Goal: Task Accomplishment & Management: Complete application form

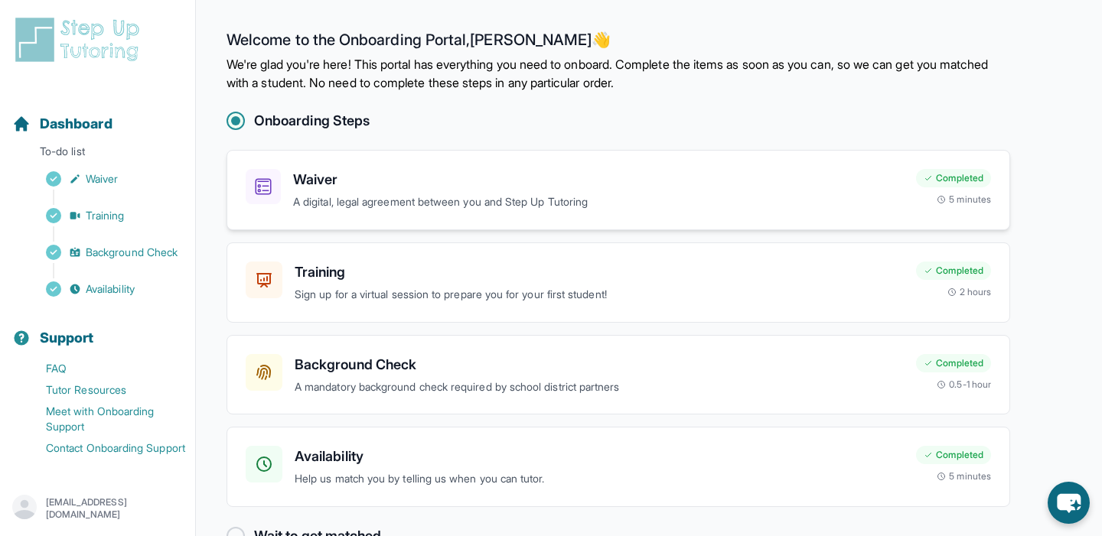
scroll to position [41, 0]
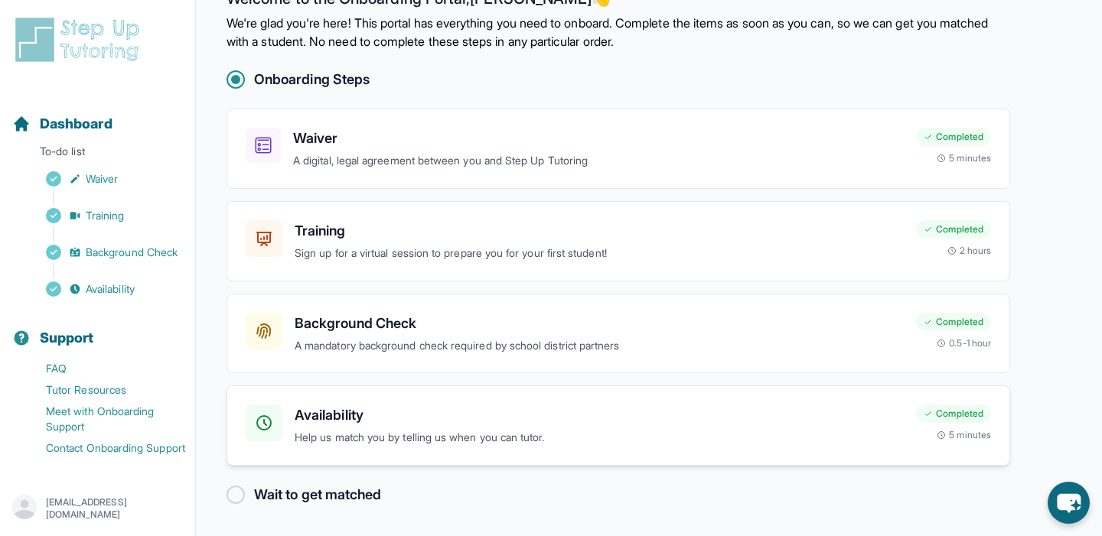
click at [329, 415] on h3 "Availability" at bounding box center [599, 415] width 609 height 21
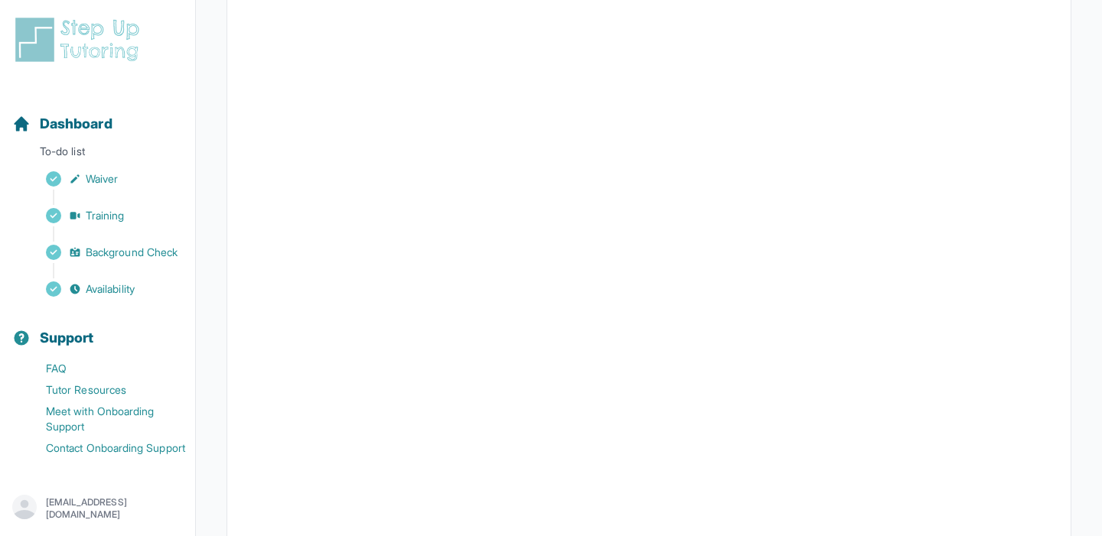
scroll to position [282, 0]
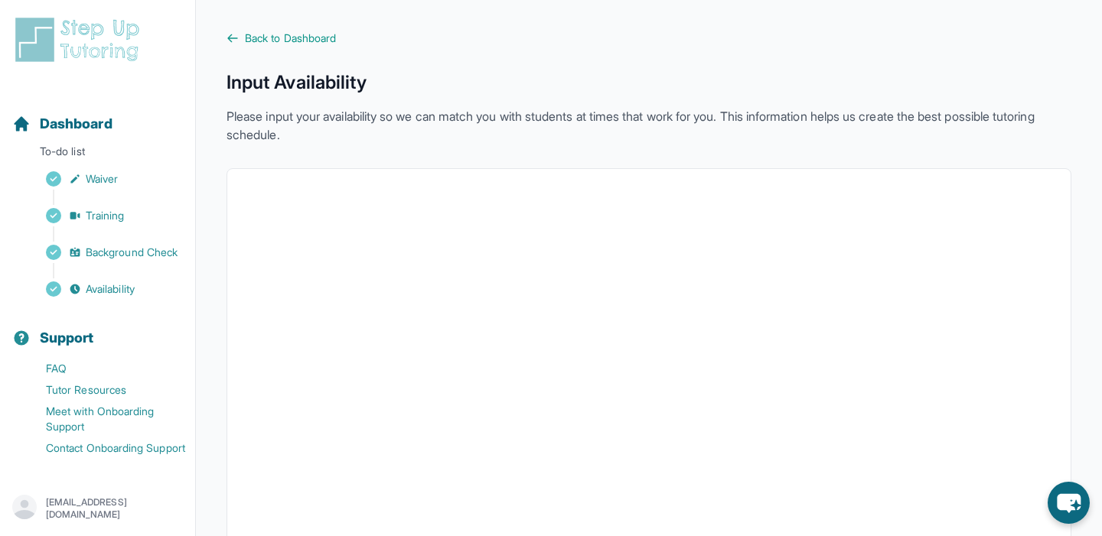
click at [98, 50] on img at bounding box center [80, 39] width 136 height 49
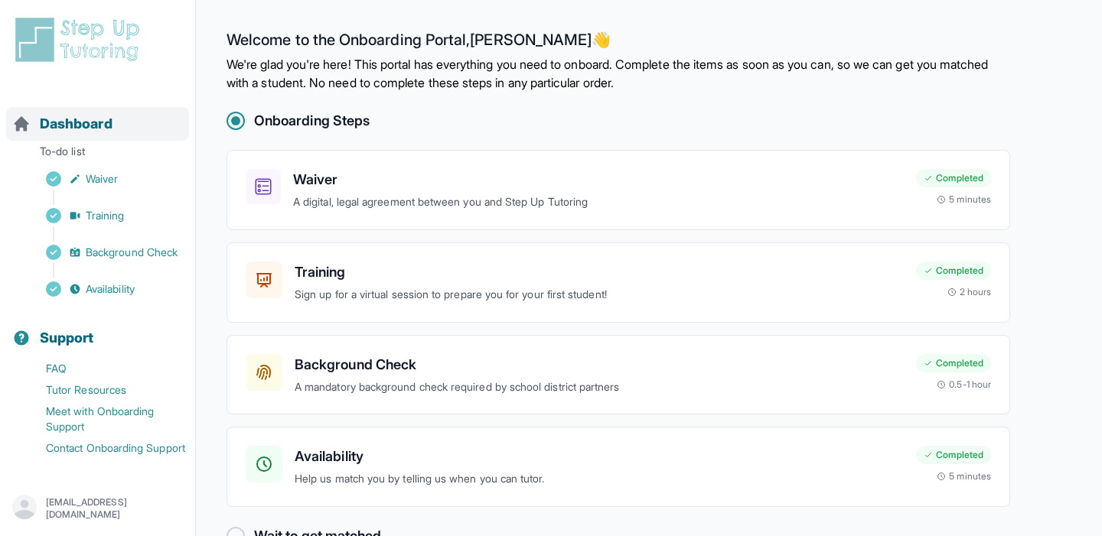
click at [78, 116] on span "Dashboard" at bounding box center [76, 123] width 73 height 21
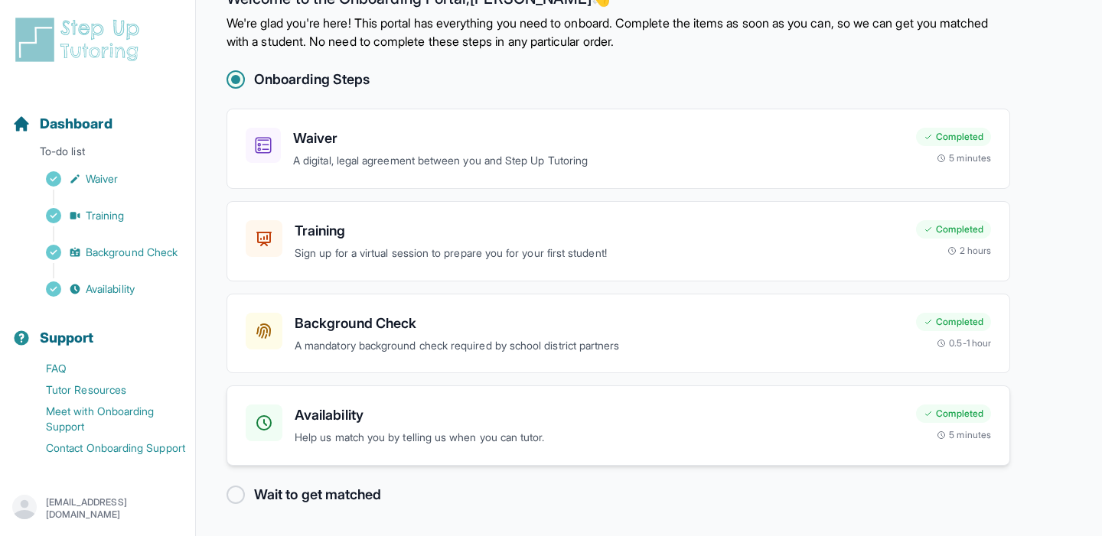
click at [322, 418] on h3 "Availability" at bounding box center [599, 415] width 609 height 21
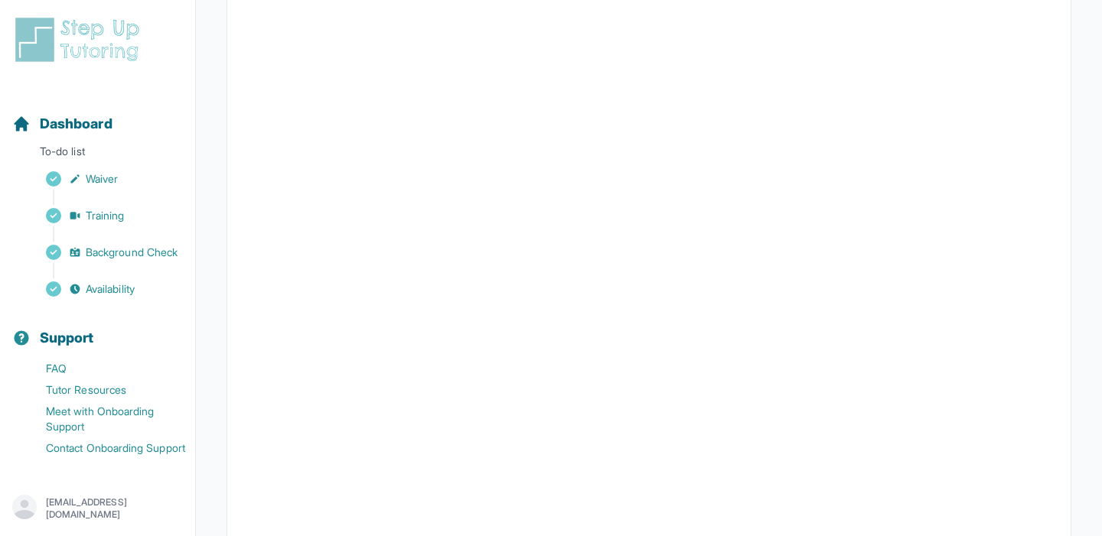
scroll to position [280, 0]
